Goal: Find specific page/section: Find specific page/section

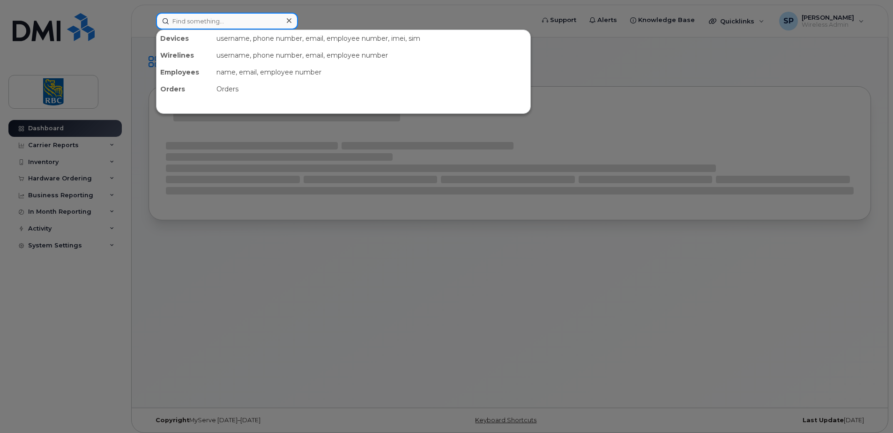
click at [190, 22] on input at bounding box center [227, 21] width 142 height 17
paste input "819-570-7367"
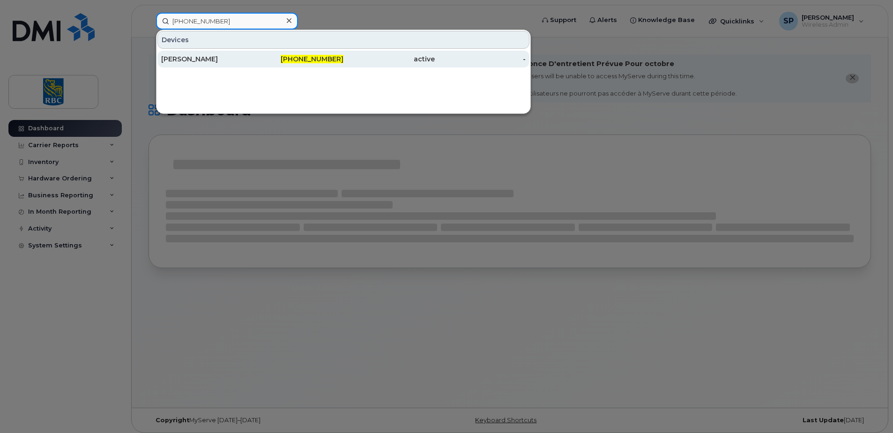
type input "819-570-7367"
click at [188, 59] on div "[PERSON_NAME]" at bounding box center [206, 58] width 91 height 9
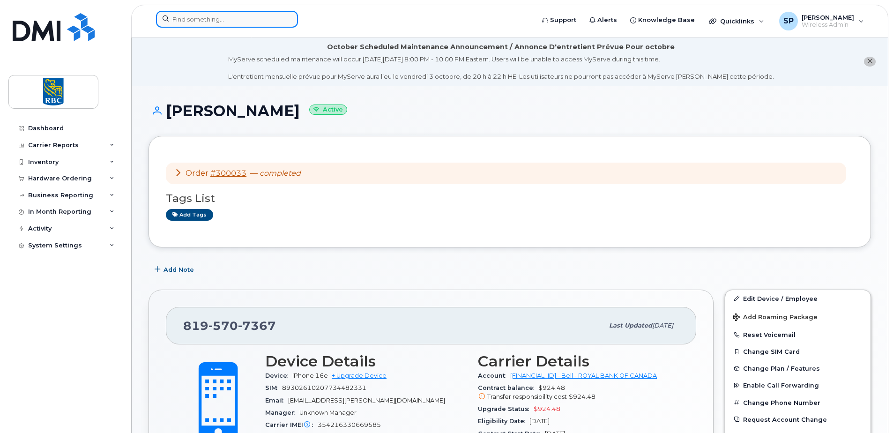
click at [222, 15] on input at bounding box center [227, 19] width 142 height 17
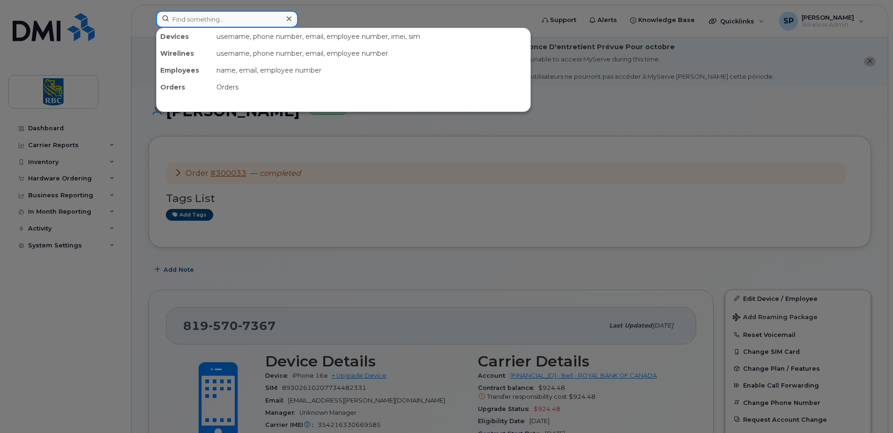
paste input "4503574088"
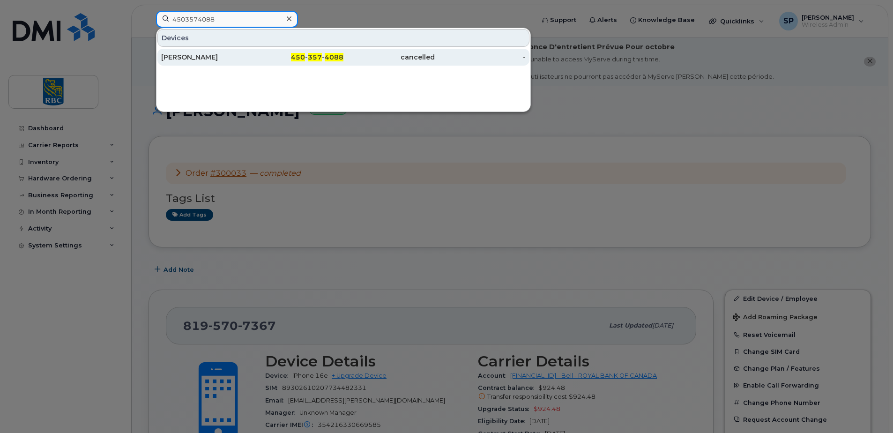
type input "4503574088"
click at [237, 64] on div "[PERSON_NAME]" at bounding box center [206, 57] width 91 height 17
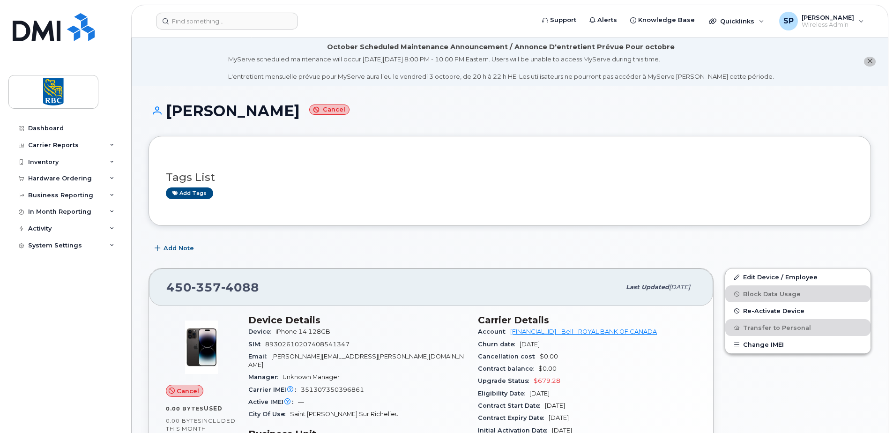
drag, startPoint x: 279, startPoint y: 113, endPoint x: 166, endPoint y: 106, distance: 112.6
click at [166, 106] on h1 "Gilbert Paquin Cancel" at bounding box center [509, 111] width 722 height 16
copy h1 "[PERSON_NAME]"
drag, startPoint x: 254, startPoint y: 284, endPoint x: 164, endPoint y: 286, distance: 89.9
click at [164, 286] on div "450 357 4088 Last updated Jul 17, 2025" at bounding box center [431, 286] width 564 height 37
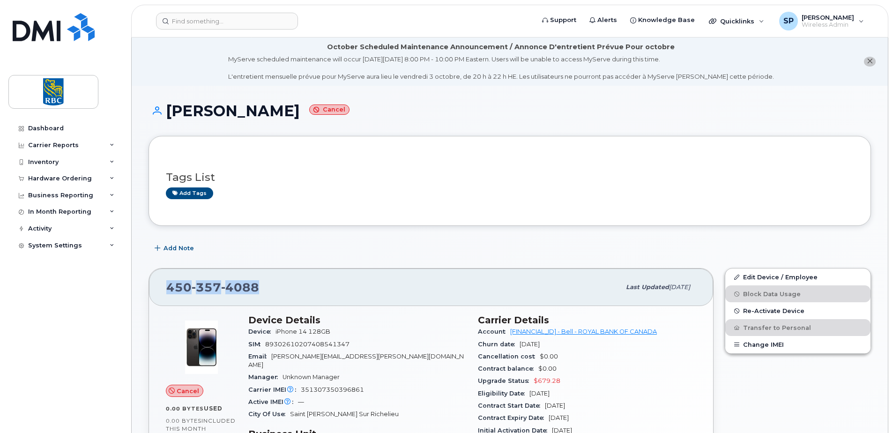
copy span "450 357 4088"
